Goal: Information Seeking & Learning: Check status

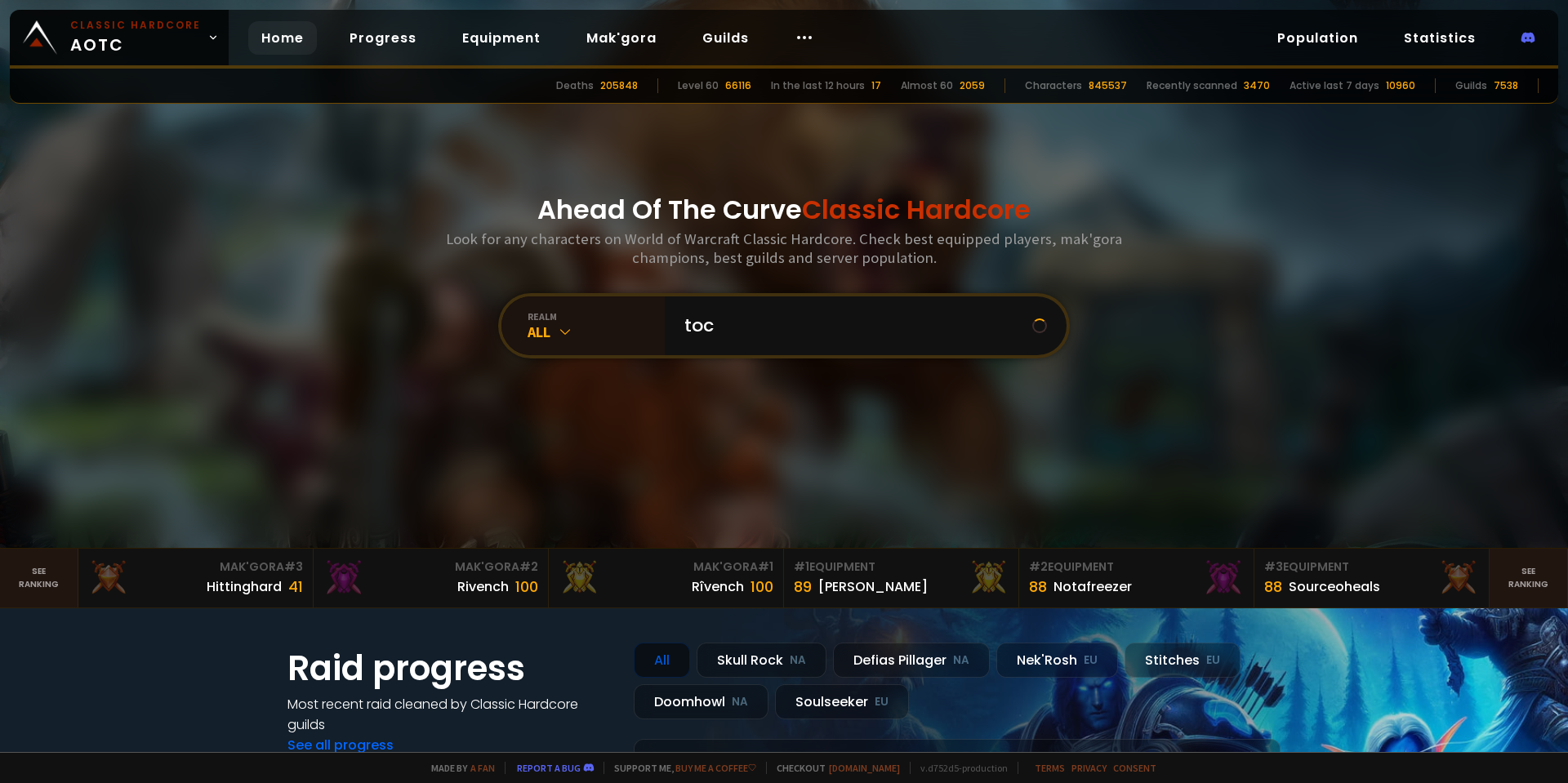
type input "toca"
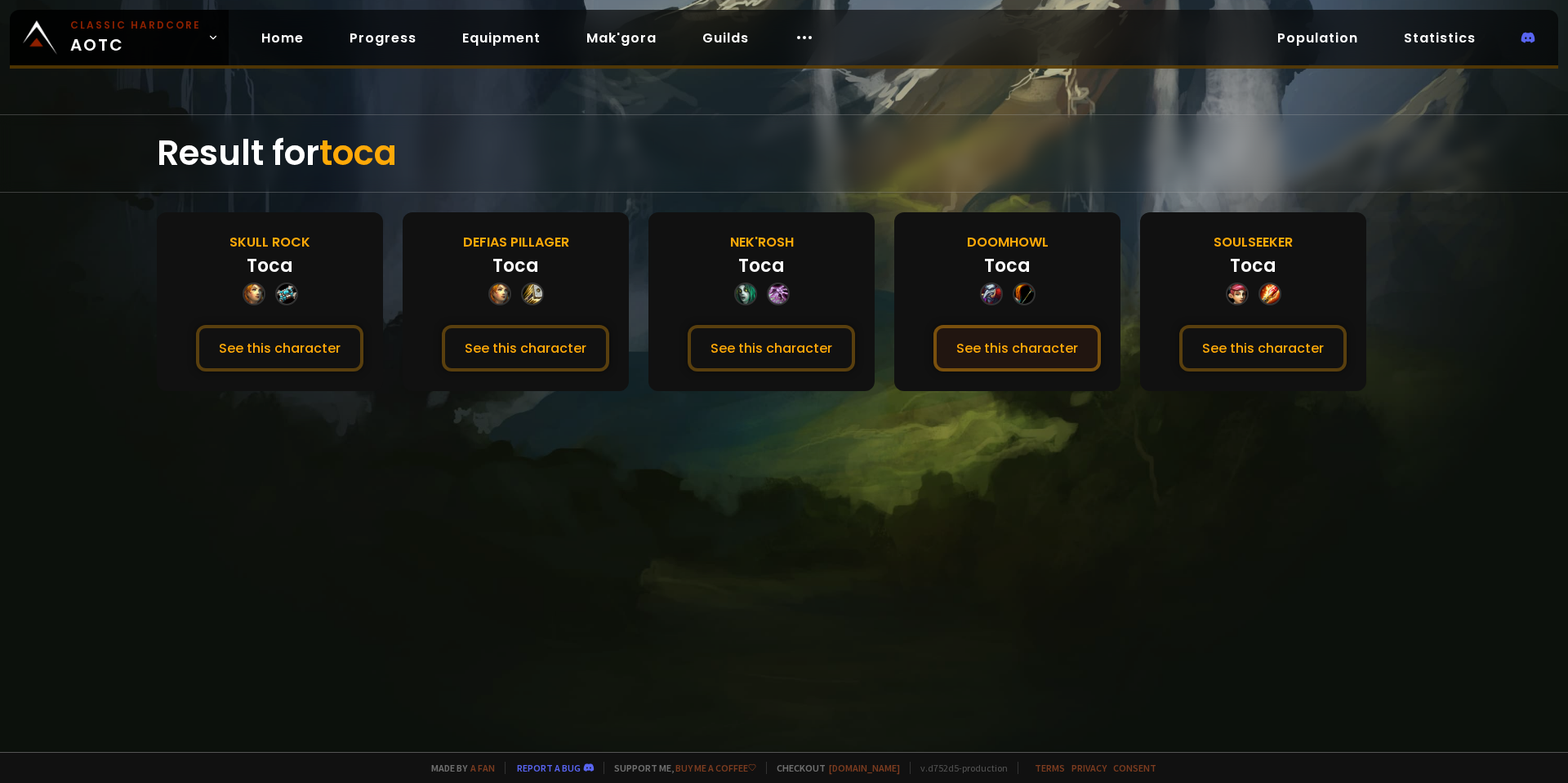
click at [1050, 346] on button "See this character" at bounding box center [1017, 349] width 167 height 47
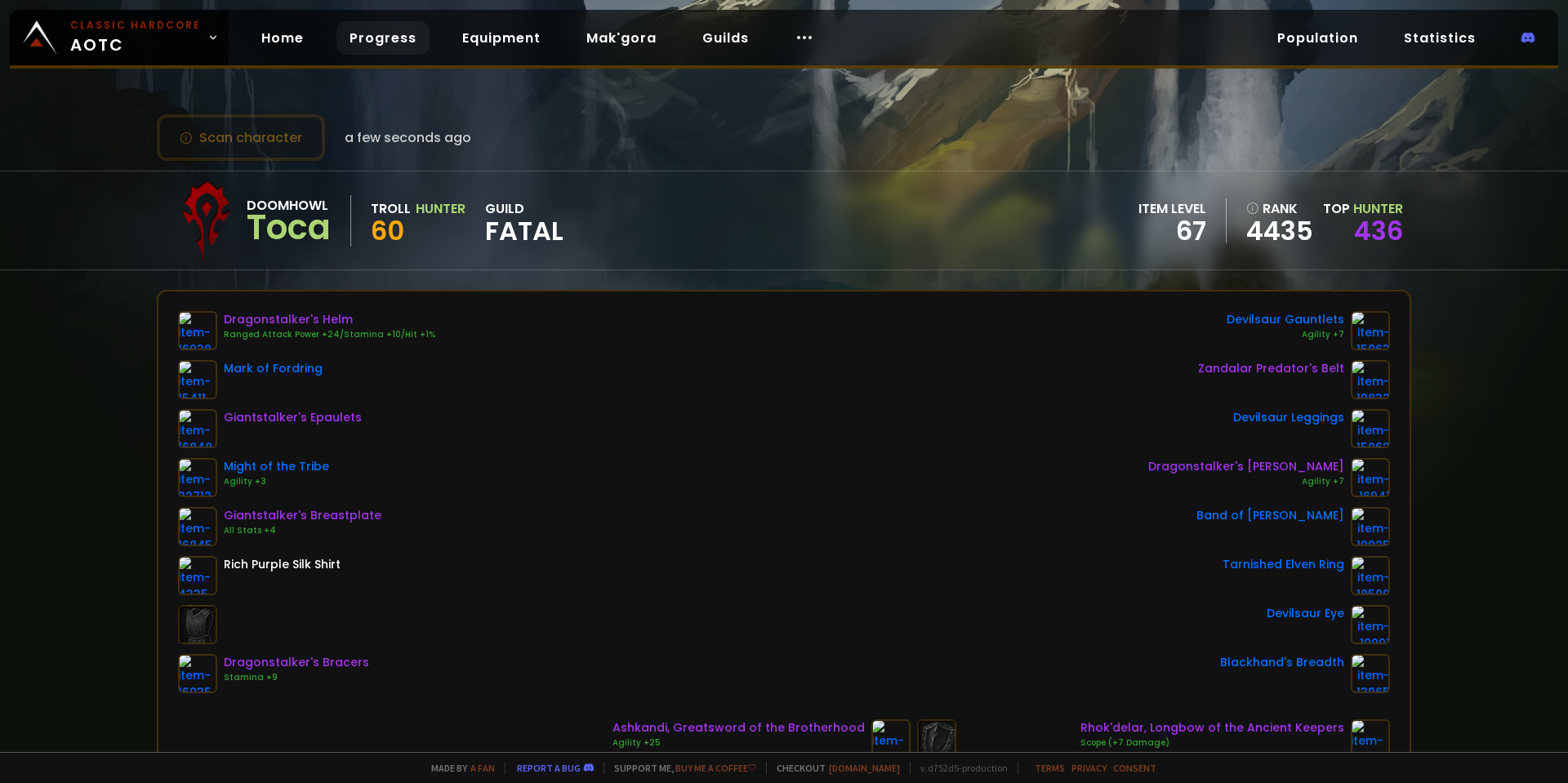
drag, startPoint x: 533, startPoint y: 33, endPoint x: 411, endPoint y: 37, distance: 122.1
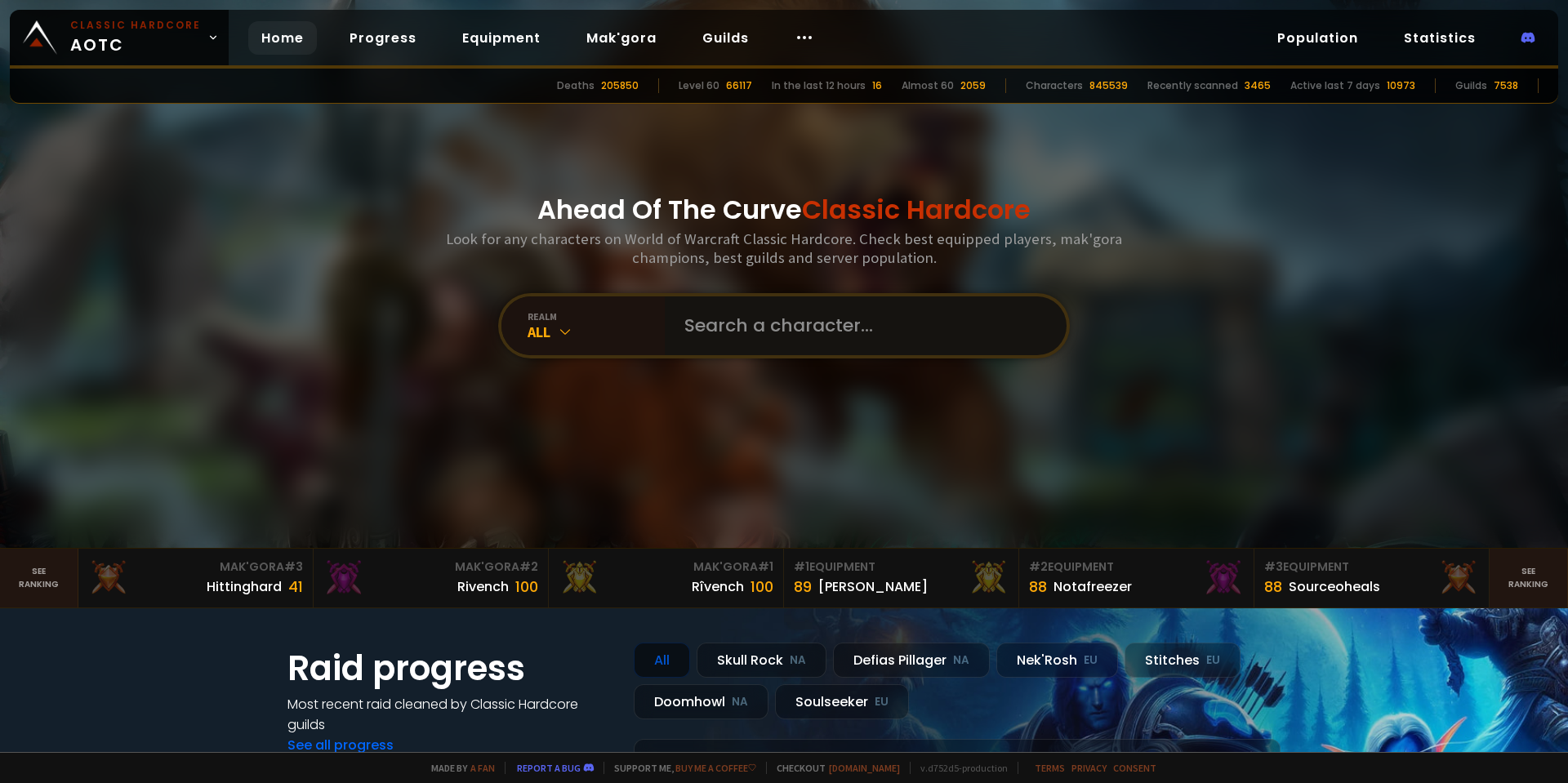
click at [814, 336] on input "text" at bounding box center [860, 326] width 372 height 59
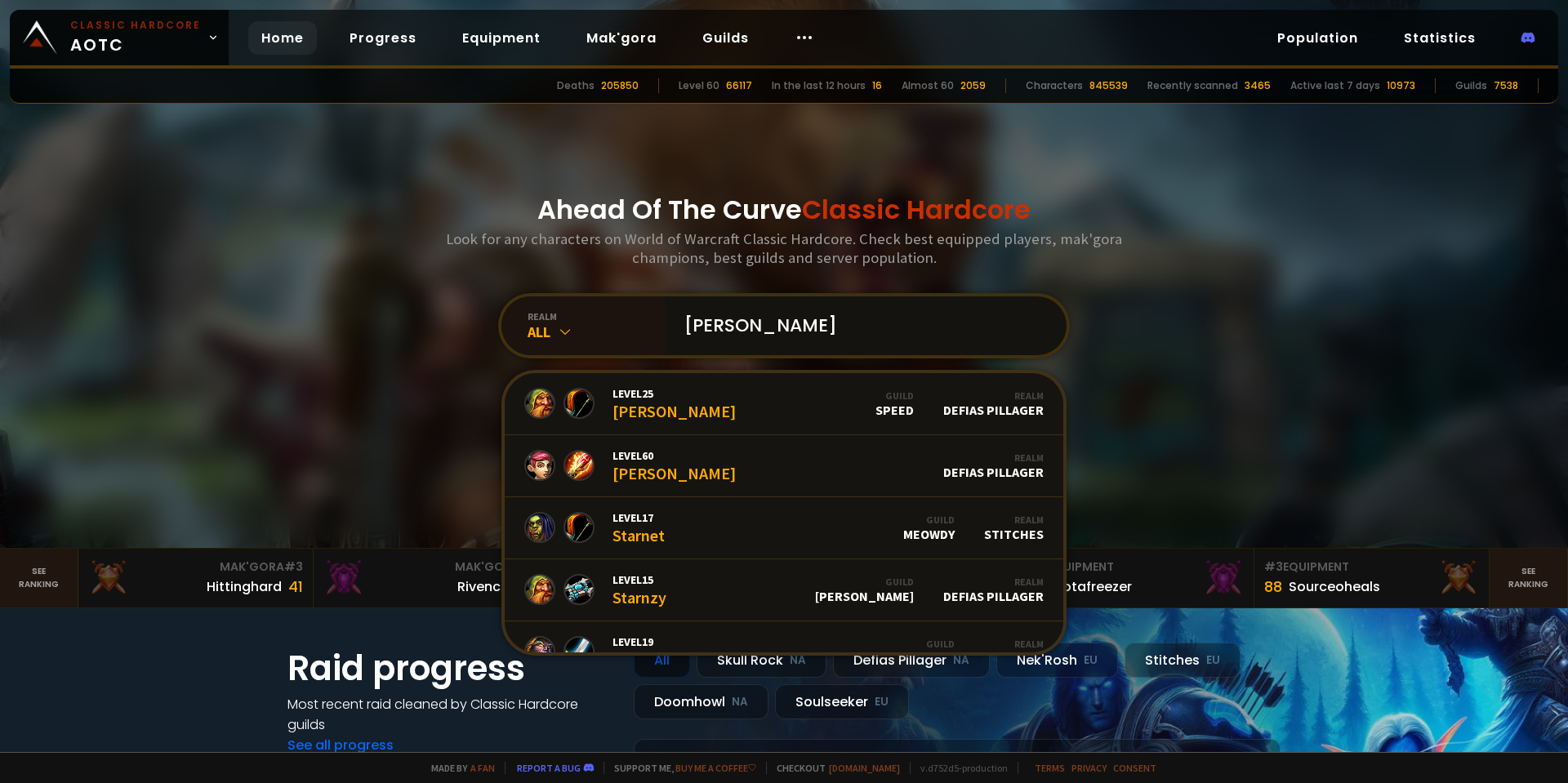
type input "starnsy"
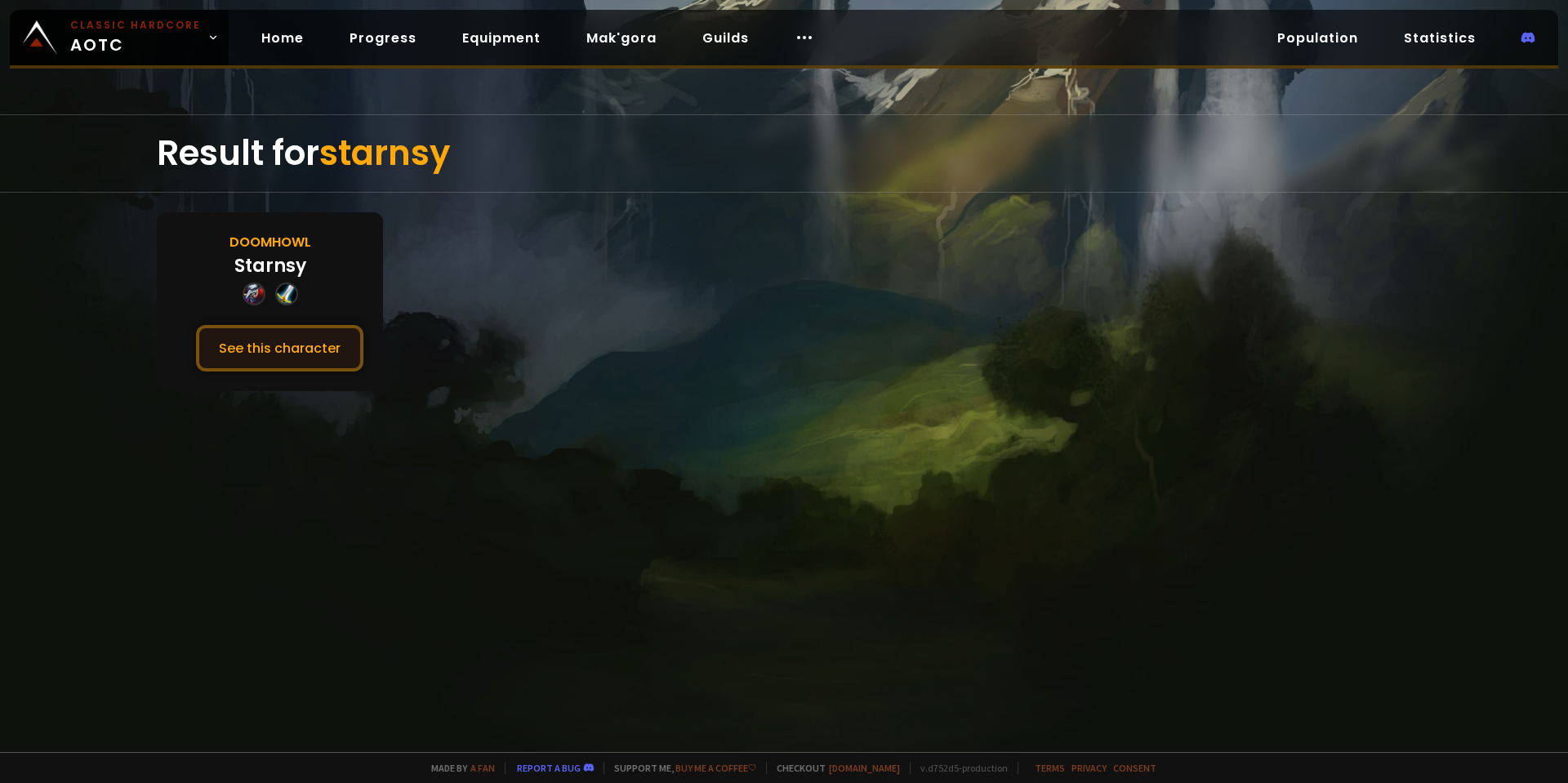
click at [255, 339] on button "See this character" at bounding box center [280, 349] width 167 height 47
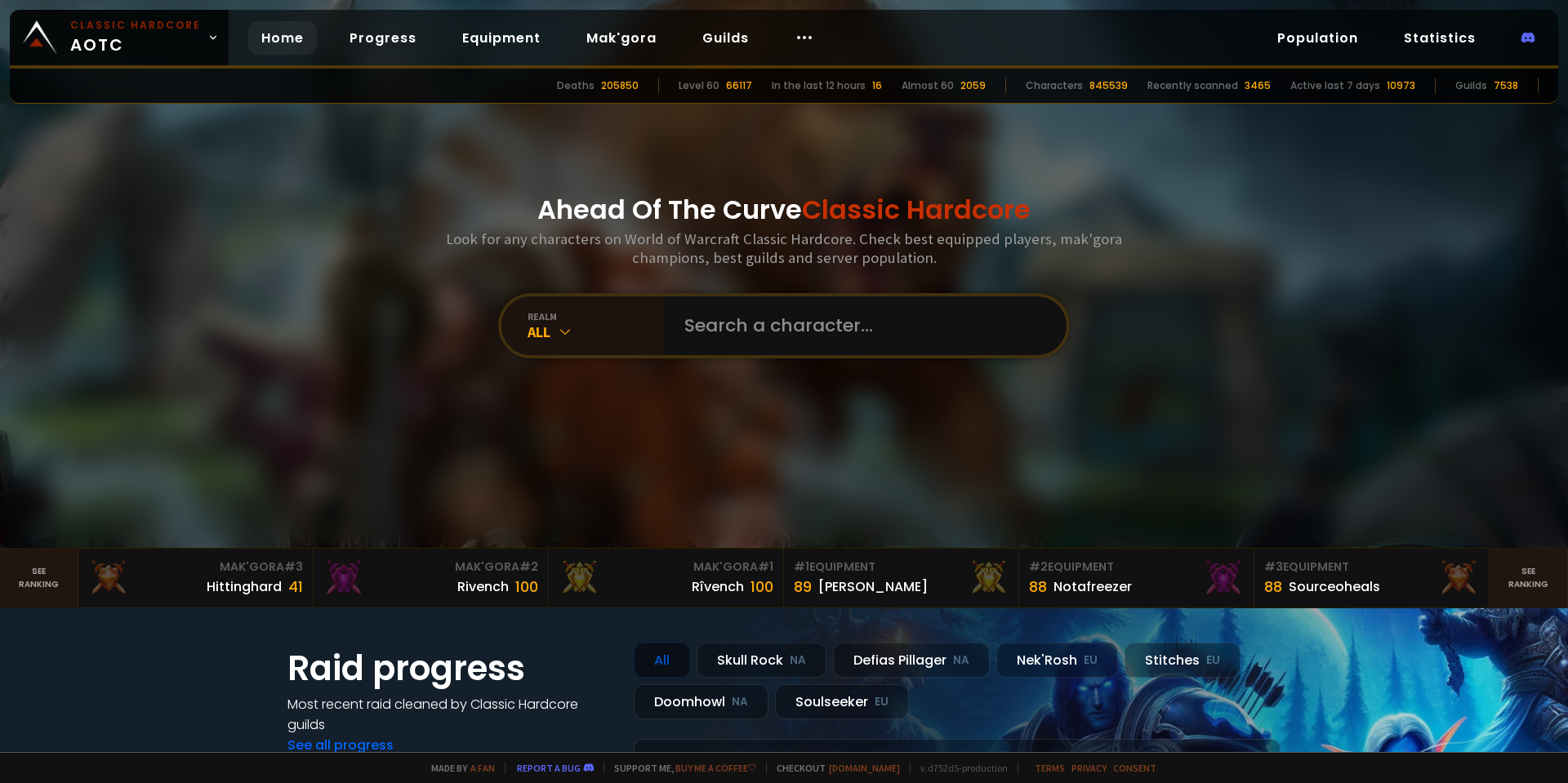
click at [816, 285] on div "Ahead Of The Curve Classic Hardcore Look for any characters on World of Warcraf…" at bounding box center [784, 274] width 984 height 548
click at [819, 326] on input "text" at bounding box center [860, 326] width 372 height 59
type input "Vandalz"
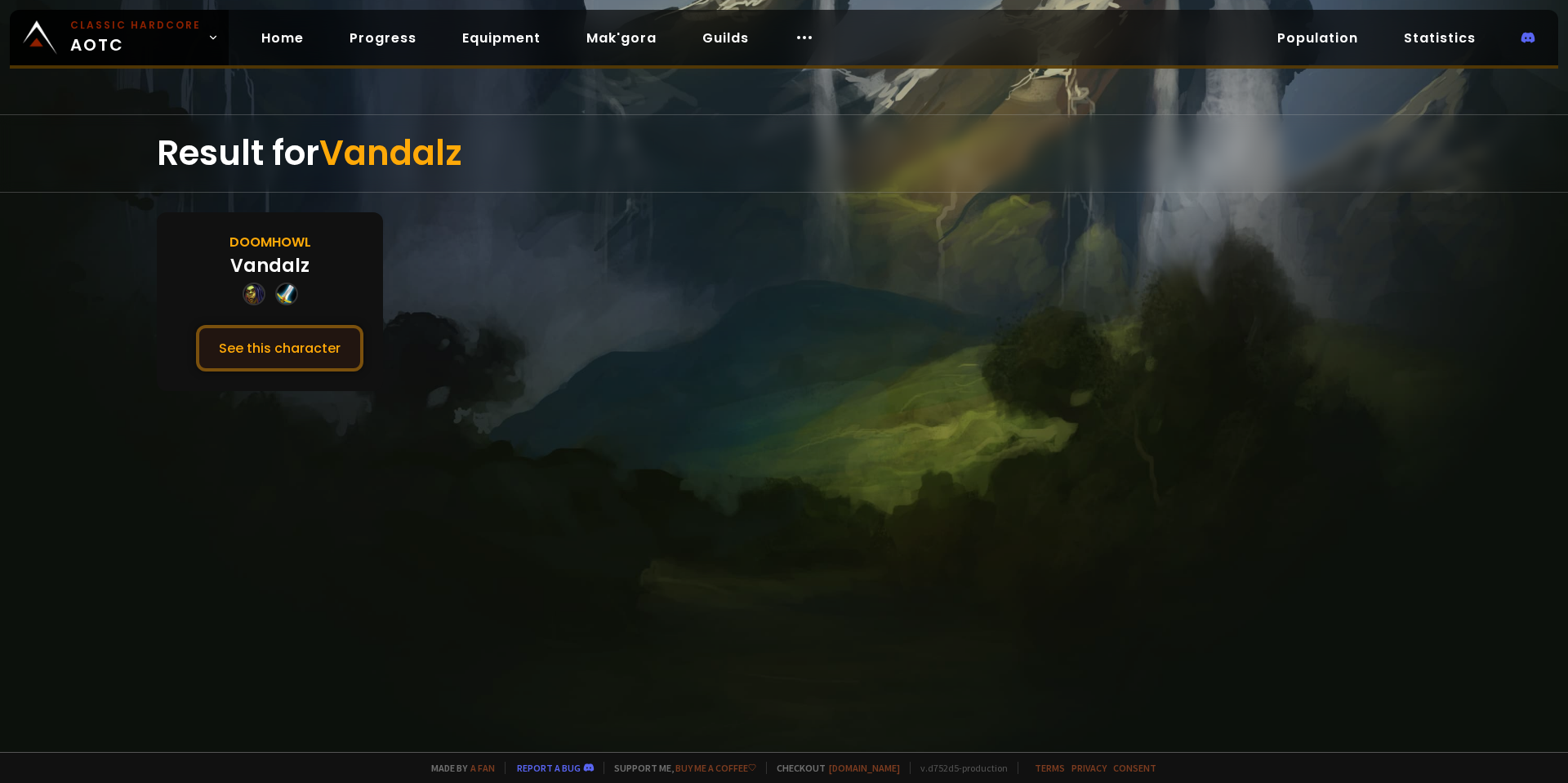
click at [330, 345] on button "See this character" at bounding box center [280, 349] width 167 height 47
drag, startPoint x: 382, startPoint y: 353, endPoint x: 397, endPoint y: 352, distance: 15.0
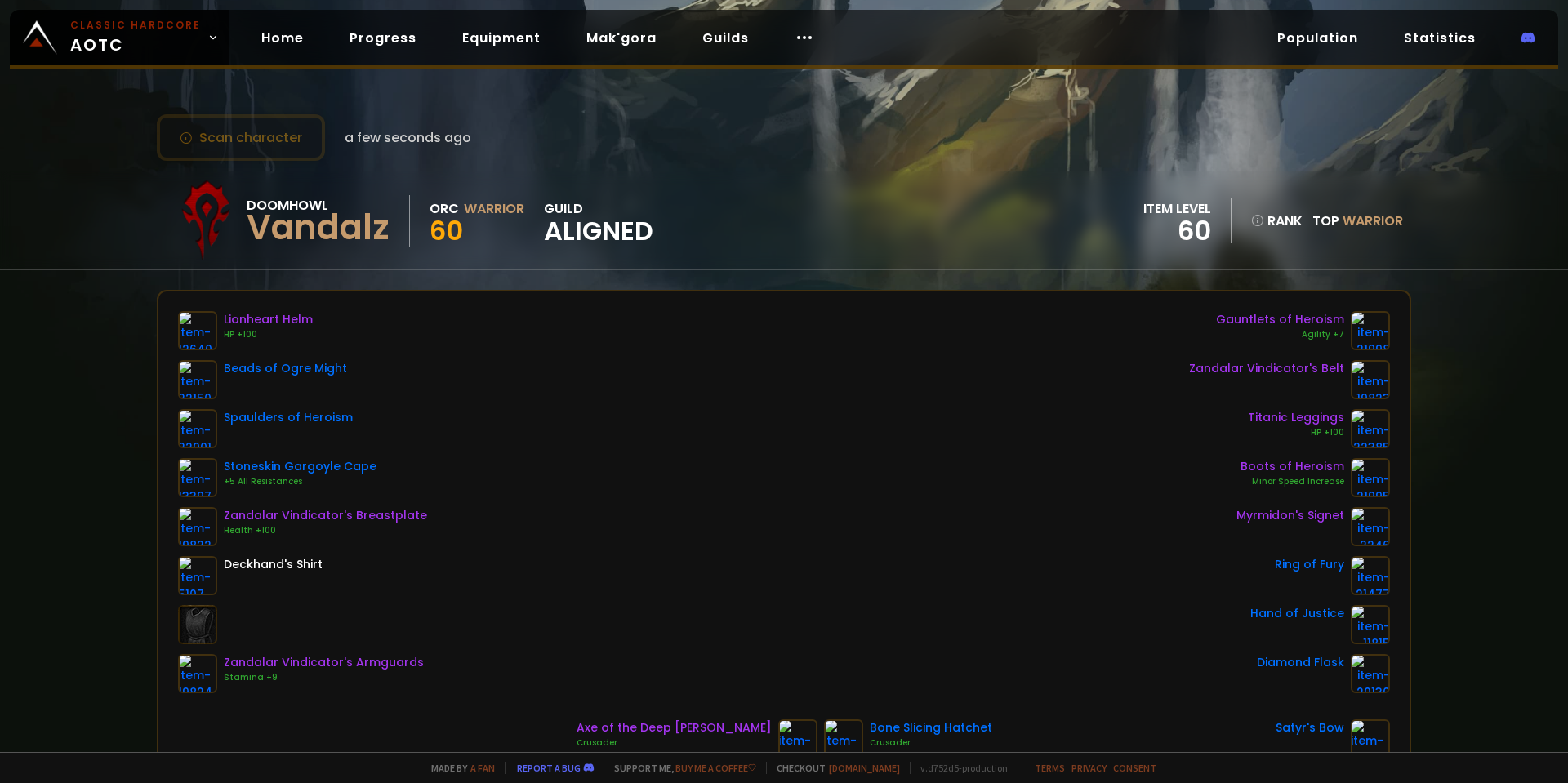
scroll to position [82, 0]
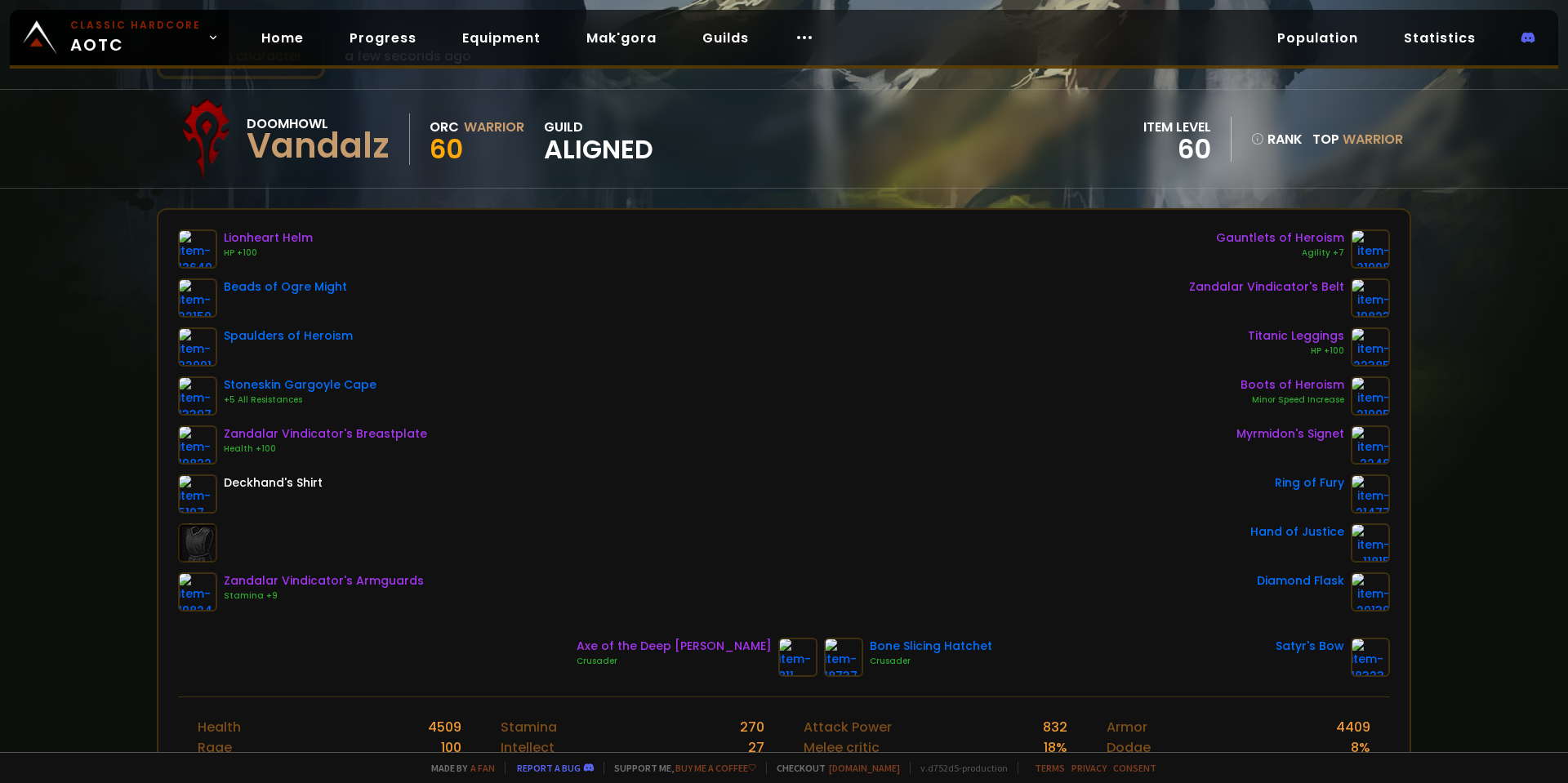
drag, startPoint x: 1383, startPoint y: 382, endPoint x: 1436, endPoint y: 289, distance: 107.0
